Goal: Complete application form: Complete application form

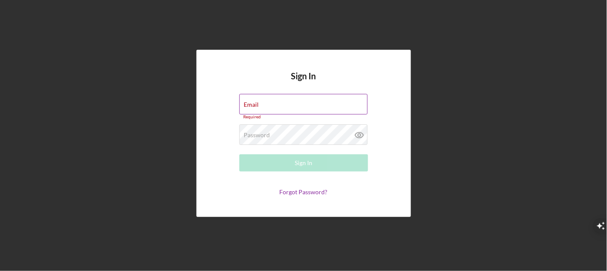
click at [307, 103] on div "Email Required" at bounding box center [303, 107] width 129 height 26
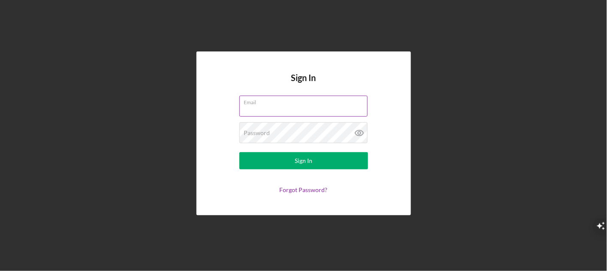
click at [318, 104] on div "Email" at bounding box center [303, 106] width 129 height 21
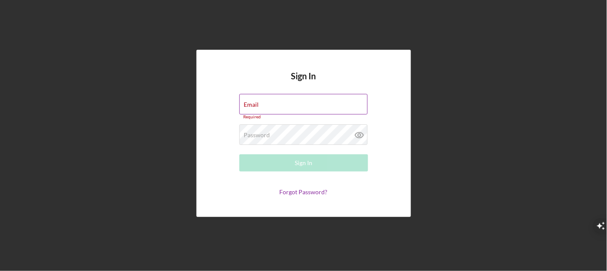
click at [357, 110] on input "Email" at bounding box center [303, 104] width 128 height 21
type input "brandioneal22@yahoo.com"
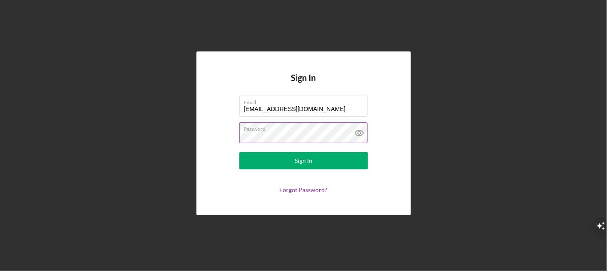
click at [361, 139] on icon at bounding box center [358, 132] width 21 height 21
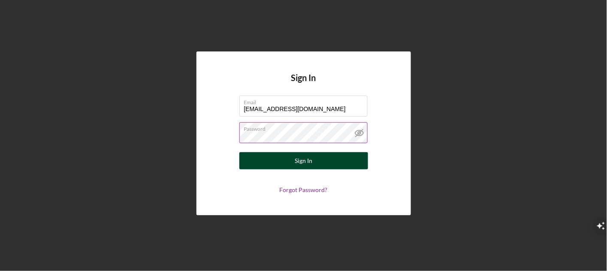
click at [353, 160] on button "Sign In" at bounding box center [303, 160] width 129 height 17
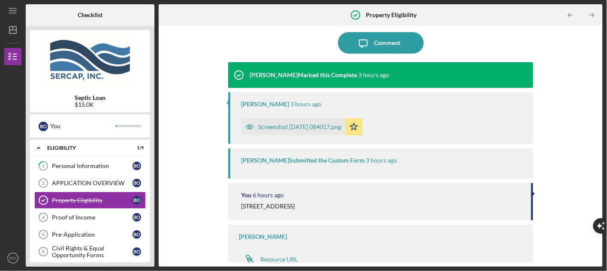
scroll to position [73, 0]
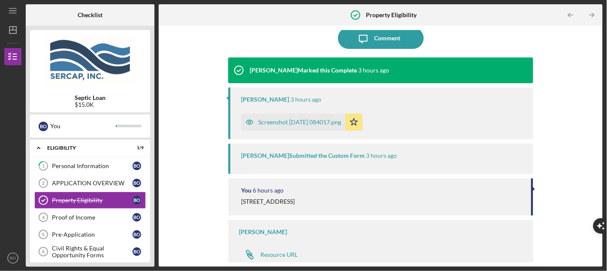
click at [378, 159] on div "Erica Jenkins Submitted the Custom Form 3 hours ago" at bounding box center [380, 159] width 305 height 30
click at [366, 156] on time "3 hours ago" at bounding box center [381, 155] width 31 height 7
click at [338, 123] on div "Screenshot 2025-09-16 084017.png" at bounding box center [299, 122] width 83 height 7
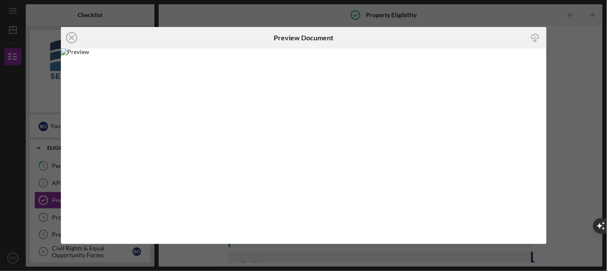
click at [482, 123] on img at bounding box center [303, 145] width 485 height 195
click at [65, 34] on icon "Icon/Close" at bounding box center [71, 37] width 21 height 21
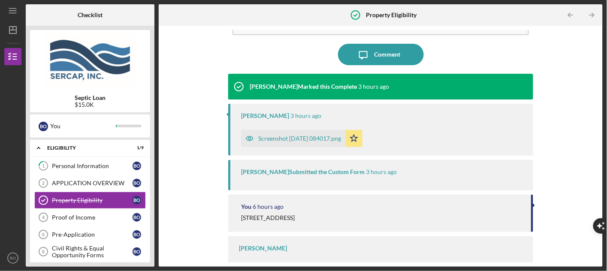
scroll to position [73, 0]
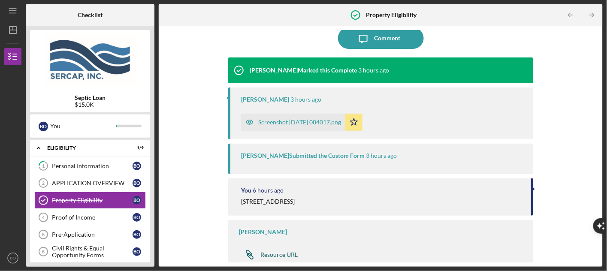
click at [294, 254] on div "Resource URL" at bounding box center [278, 254] width 37 height 7
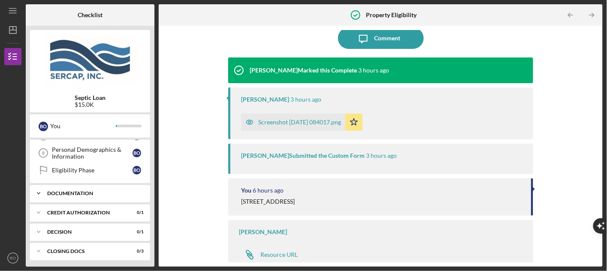
click at [83, 193] on div "Documentation" at bounding box center [93, 193] width 92 height 5
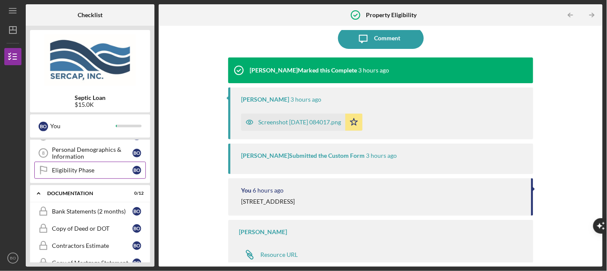
scroll to position [0, 0]
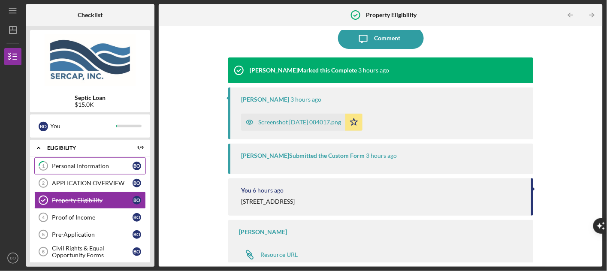
click at [101, 166] on div "Personal Information" at bounding box center [92, 165] width 81 height 7
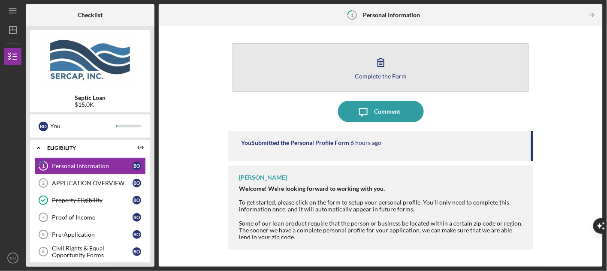
click at [391, 76] on div "Complete the Form" at bounding box center [381, 76] width 52 height 6
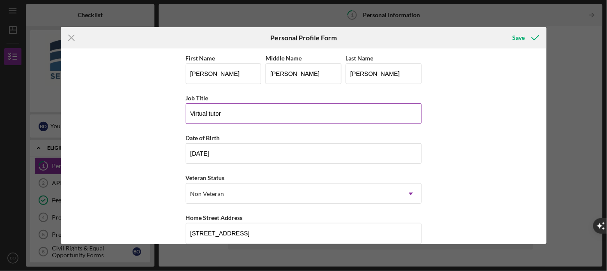
scroll to position [132, 0]
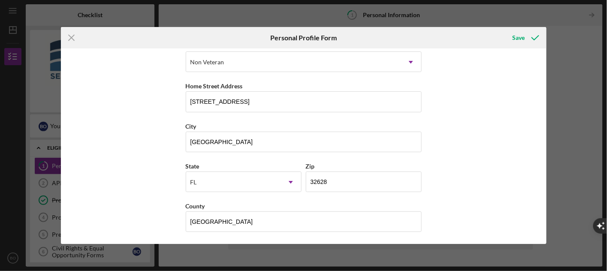
click at [463, 14] on div "Icon/Menu Close Personal Profile Form Save First Name Brandi Middle Name Nicole…" at bounding box center [303, 135] width 607 height 271
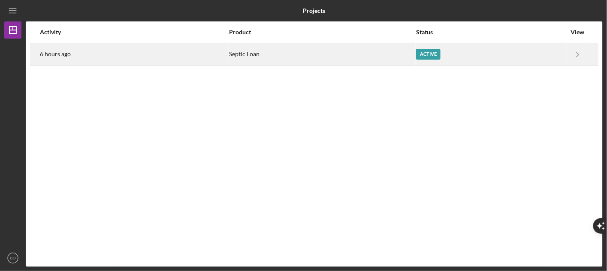
click at [320, 62] on div "Septic Loan" at bounding box center [322, 54] width 186 height 21
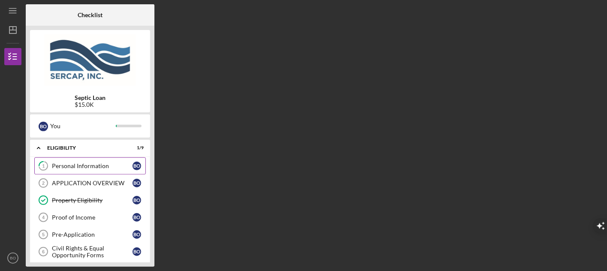
click at [99, 160] on link "1 Personal Information B O" at bounding box center [89, 165] width 111 height 17
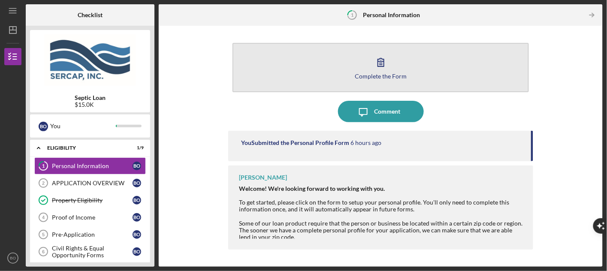
click at [401, 73] on div "Complete the Form" at bounding box center [381, 76] width 52 height 6
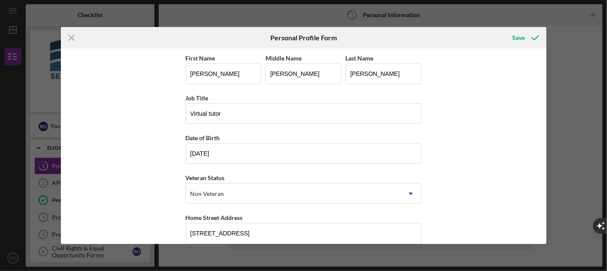
scroll to position [132, 0]
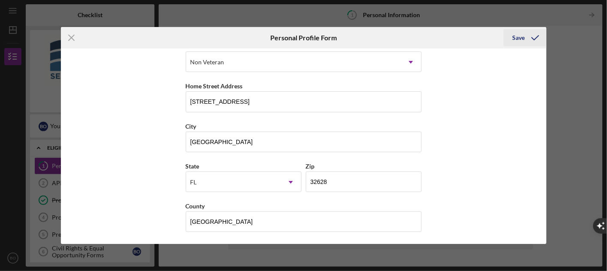
click at [526, 30] on icon "submit" at bounding box center [534, 37] width 21 height 21
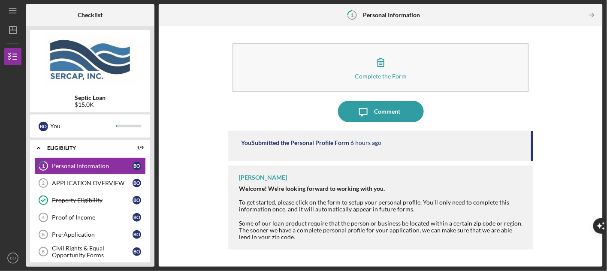
click at [383, 145] on div "You Submitted the Personal Profile Form 6 hours ago" at bounding box center [381, 142] width 281 height 7
click at [97, 180] on div "APPLICATION OVERVIEW" at bounding box center [92, 183] width 81 height 7
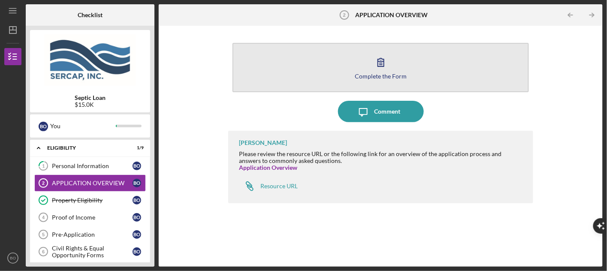
click at [409, 69] on button "Complete the Form Form" at bounding box center [380, 67] width 296 height 49
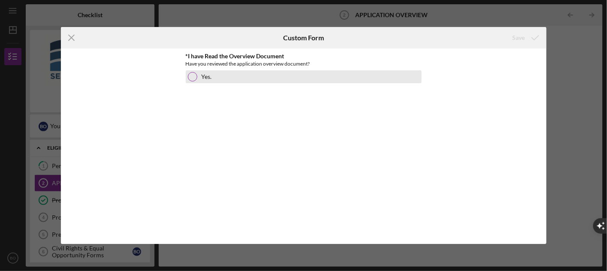
click at [206, 78] on label "Yes." at bounding box center [206, 76] width 10 height 7
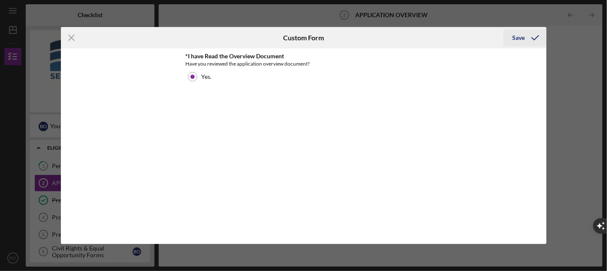
click at [523, 38] on div "Save" at bounding box center [518, 37] width 12 height 17
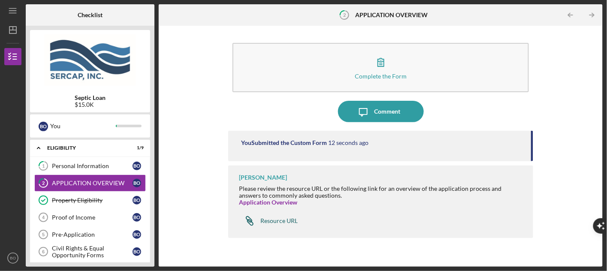
click at [273, 220] on div "Resource URL" at bounding box center [278, 220] width 37 height 7
